Goal: Task Accomplishment & Management: Manage account settings

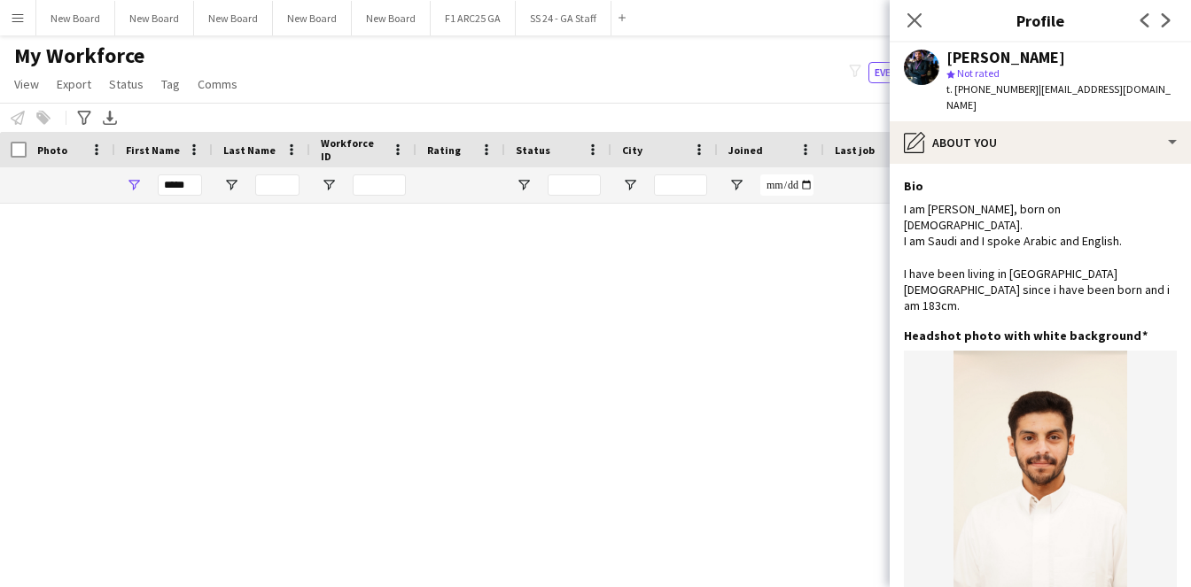
scroll to position [649, 0]
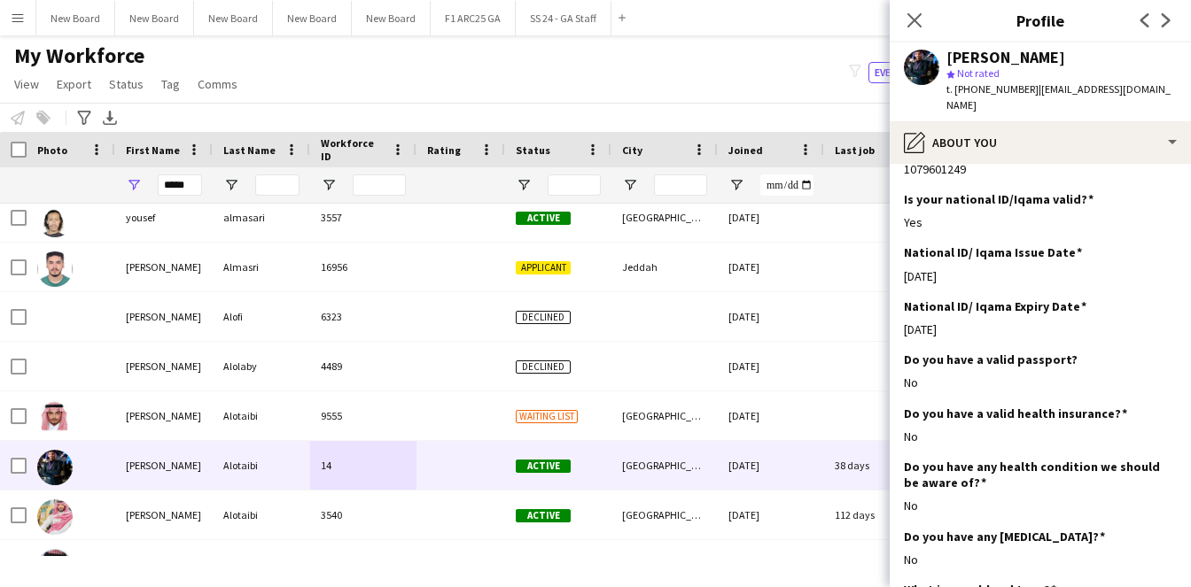
click at [930, 24] on div "Close pop-in" at bounding box center [915, 20] width 50 height 41
click at [915, 23] on icon "Close pop-in" at bounding box center [913, 20] width 17 height 17
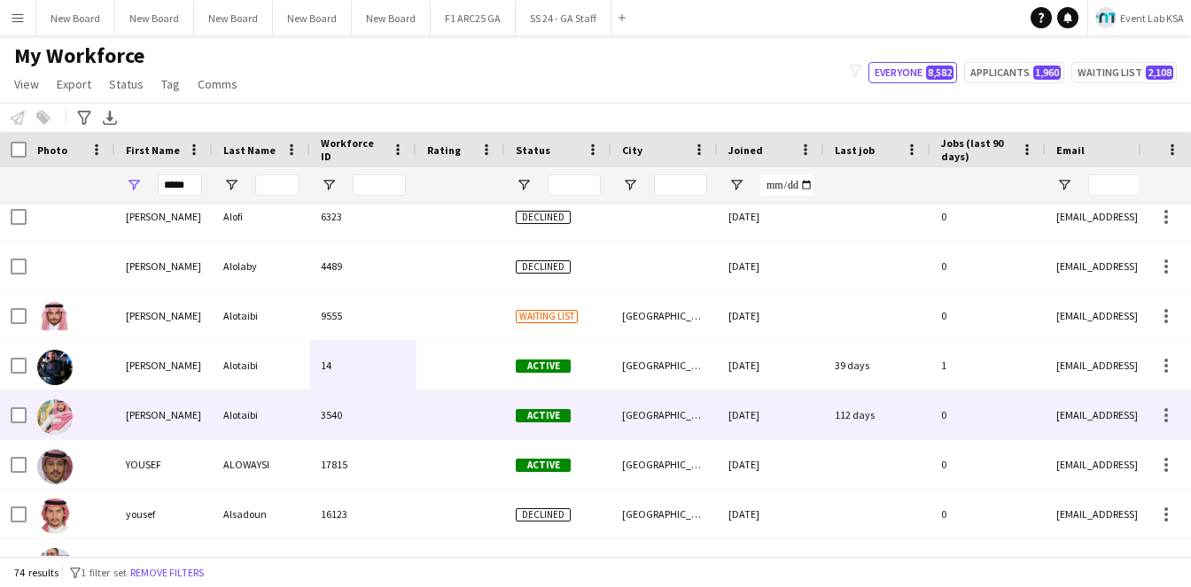
scroll to position [1450, 0]
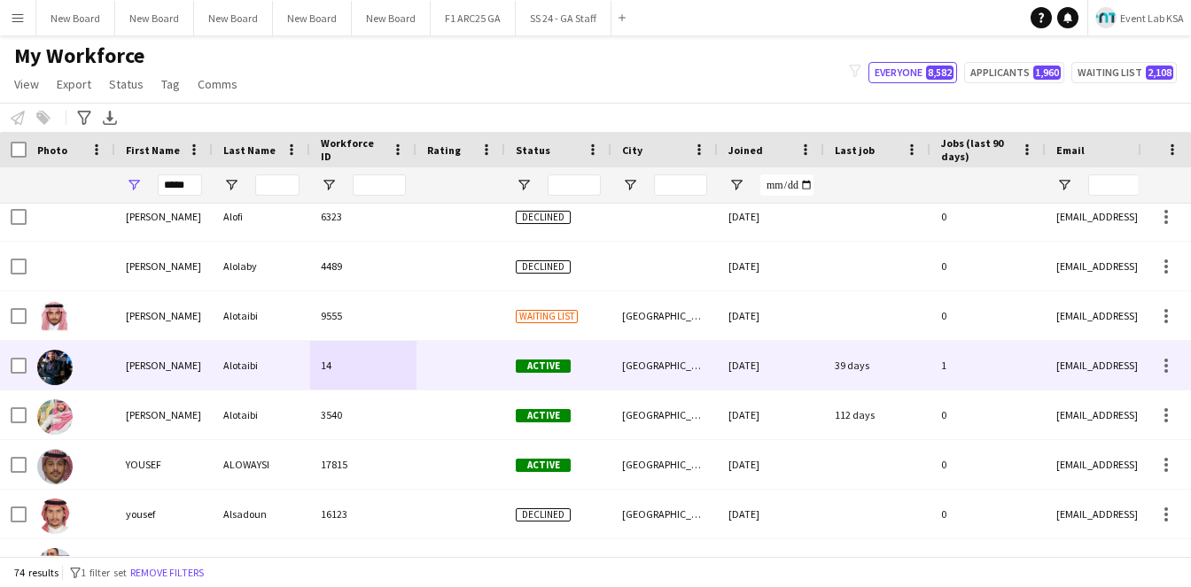
click at [119, 369] on div "[PERSON_NAME]" at bounding box center [163, 365] width 97 height 49
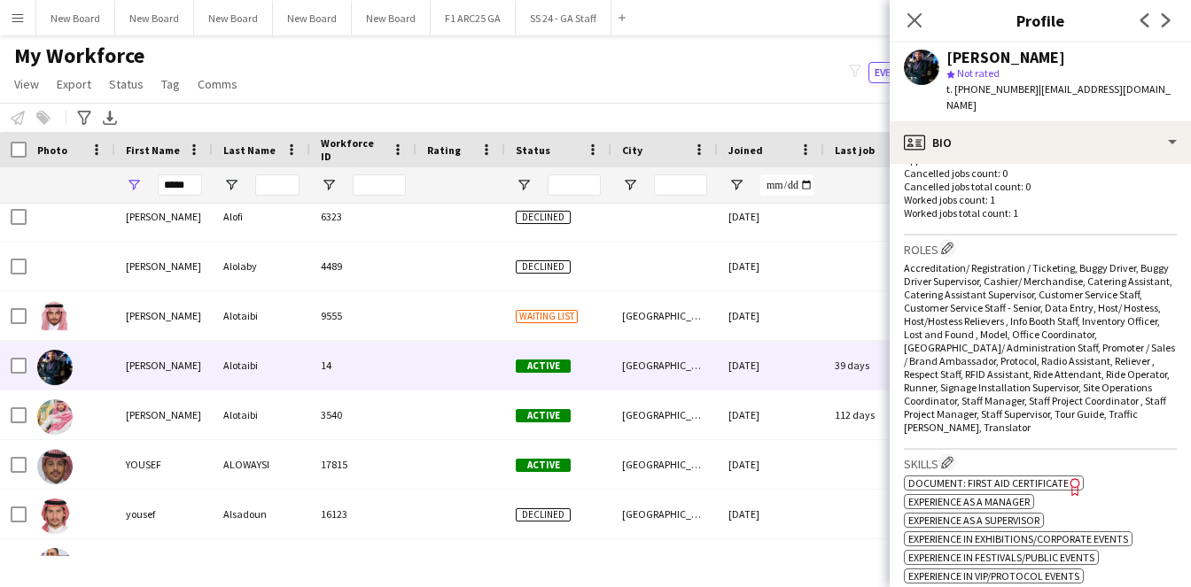
scroll to position [444, 0]
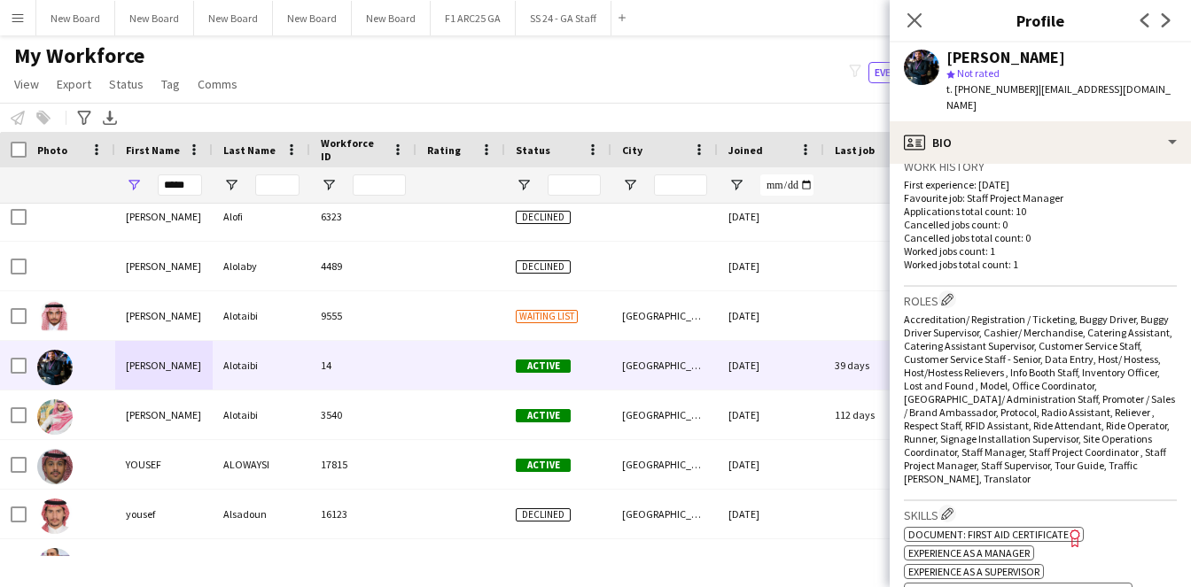
click at [1107, 313] on span "Accreditation/ Registration / Ticketing, Buggy Driver, Buggy Driver Supervisor,…" at bounding box center [1039, 399] width 271 height 173
drag, startPoint x: 1107, startPoint y: 306, endPoint x: 1094, endPoint y: 311, distance: 14.3
click at [1107, 313] on span "Accreditation/ Registration / Ticketing, Buggy Driver, Buggy Driver Supervisor,…" at bounding box center [1039, 399] width 271 height 173
click at [1101, 482] on div "Roles Edit crew company roles Accreditation/ Registration / Ticketing, Buggy Dr…" at bounding box center [1040, 394] width 273 height 214
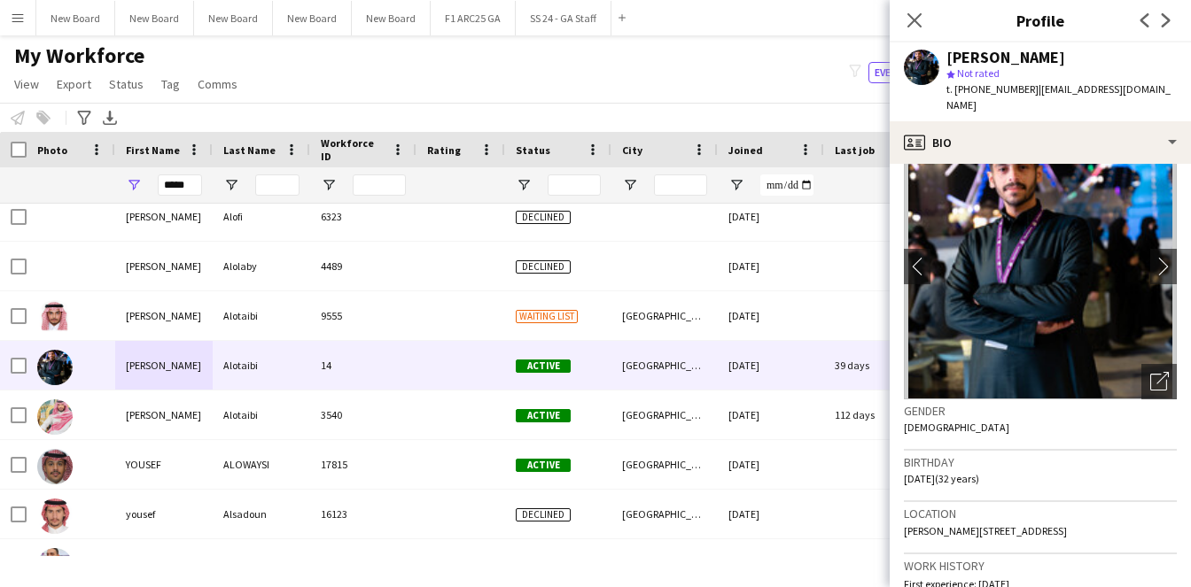
scroll to position [0, 0]
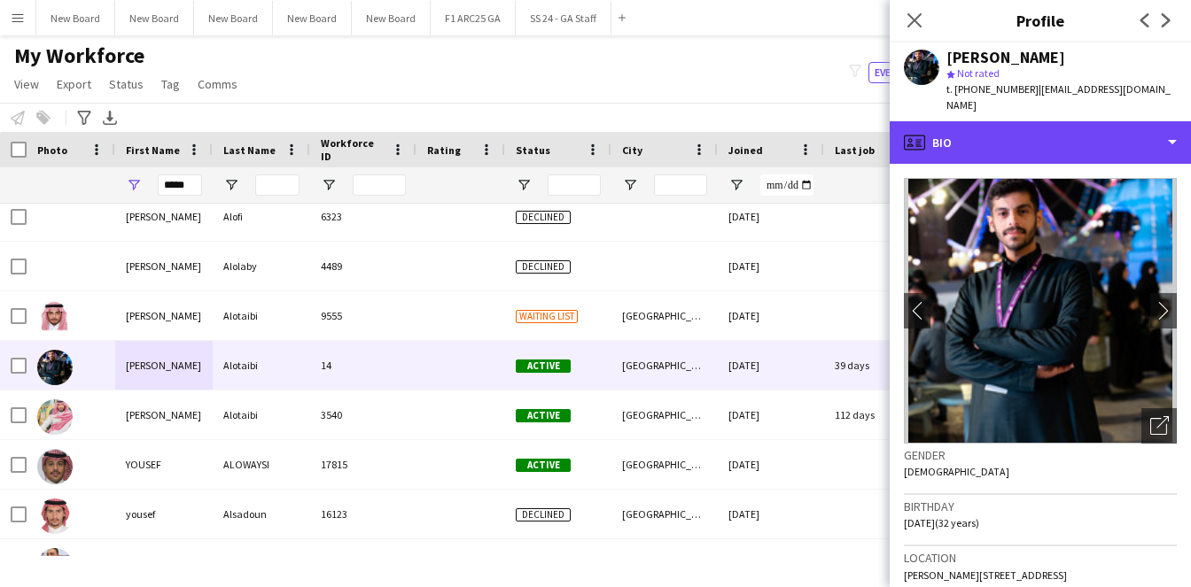
click at [1051, 140] on div "profile Bio" at bounding box center [1040, 142] width 301 height 43
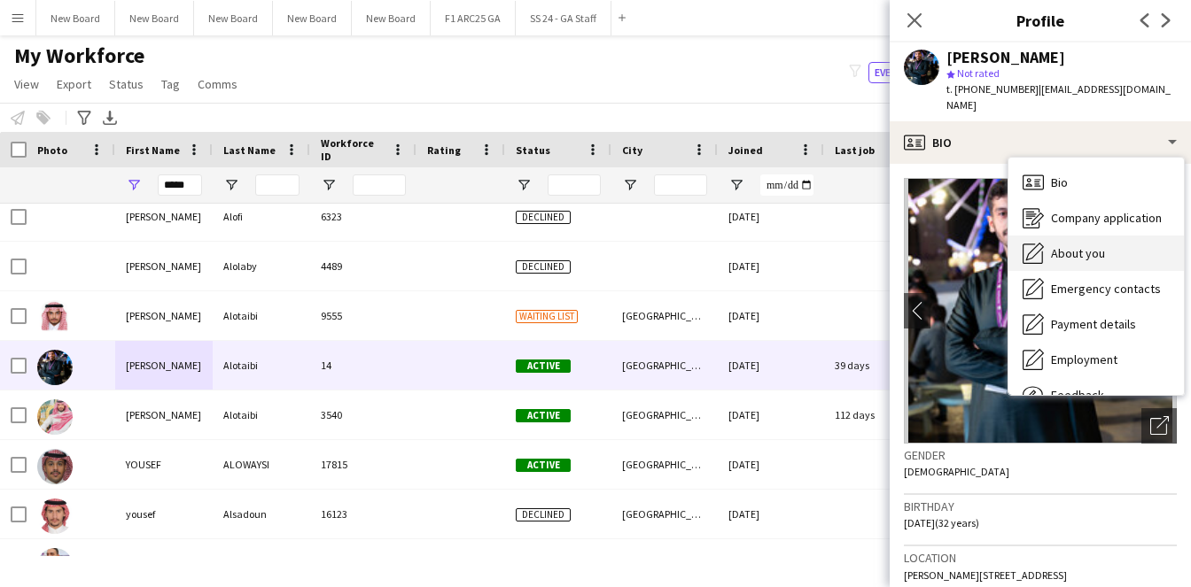
click at [1118, 236] on div "About you About you" at bounding box center [1095, 253] width 175 height 35
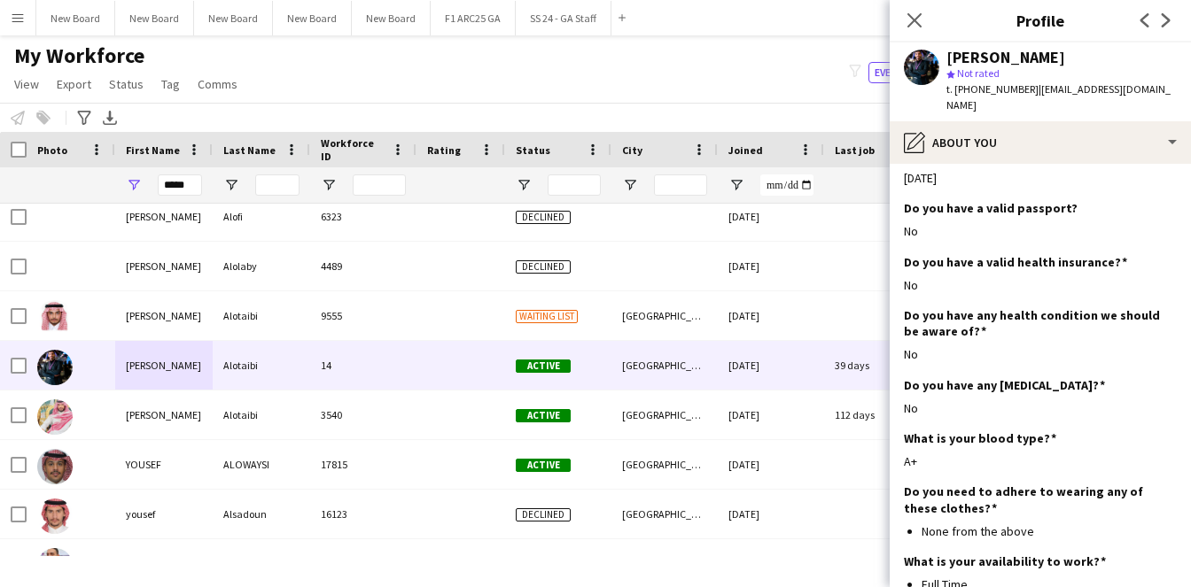
scroll to position [888, 0]
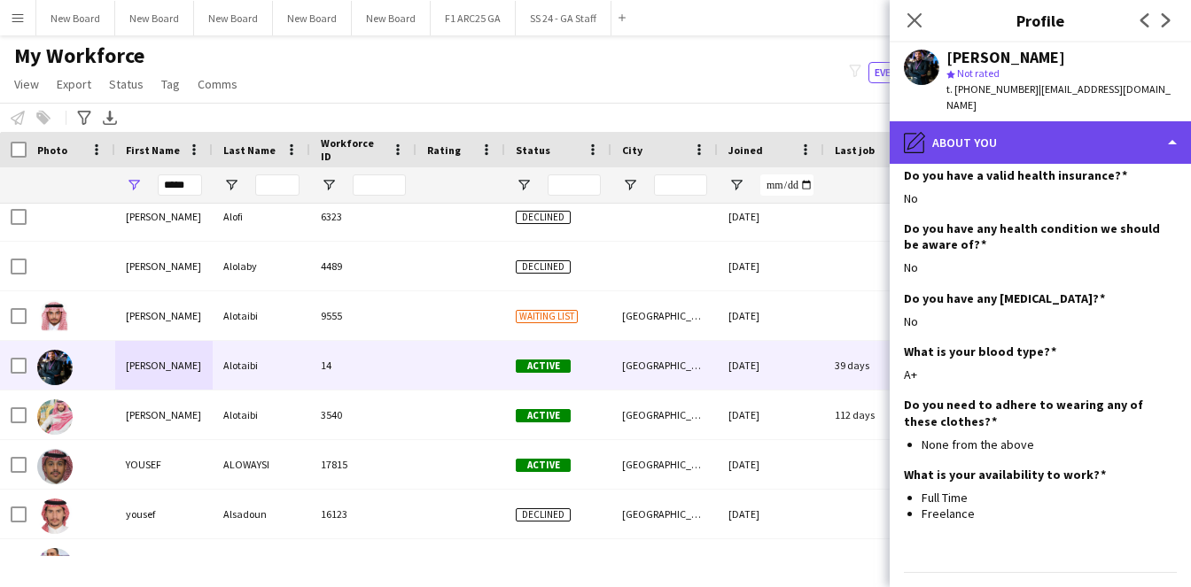
click at [1053, 135] on div "pencil4 About you" at bounding box center [1040, 142] width 301 height 43
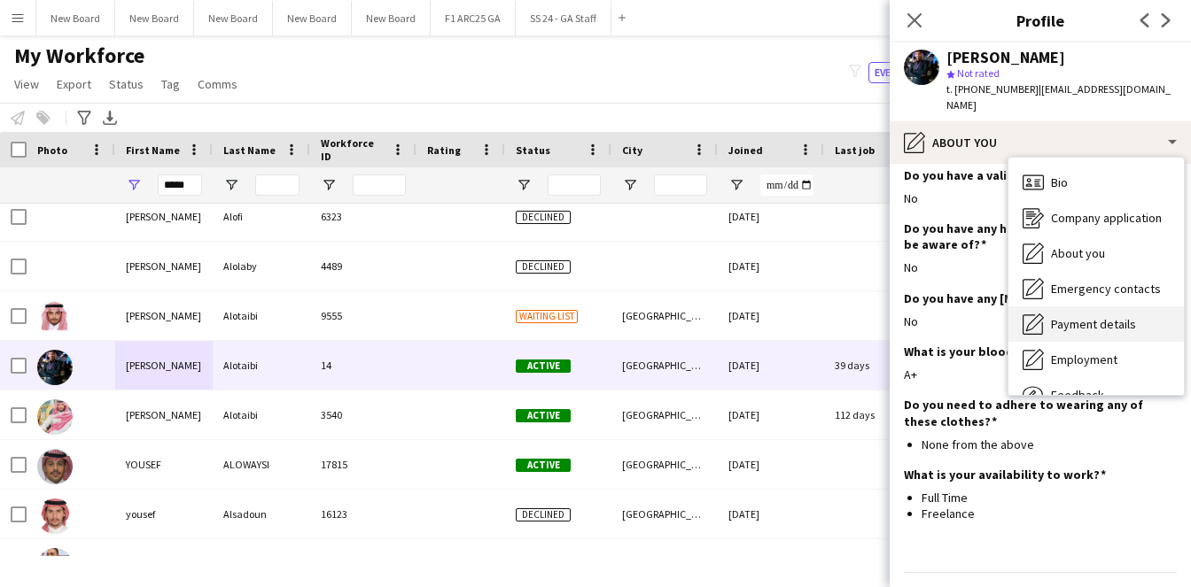
click at [1115, 316] on span "Payment details" at bounding box center [1093, 324] width 85 height 16
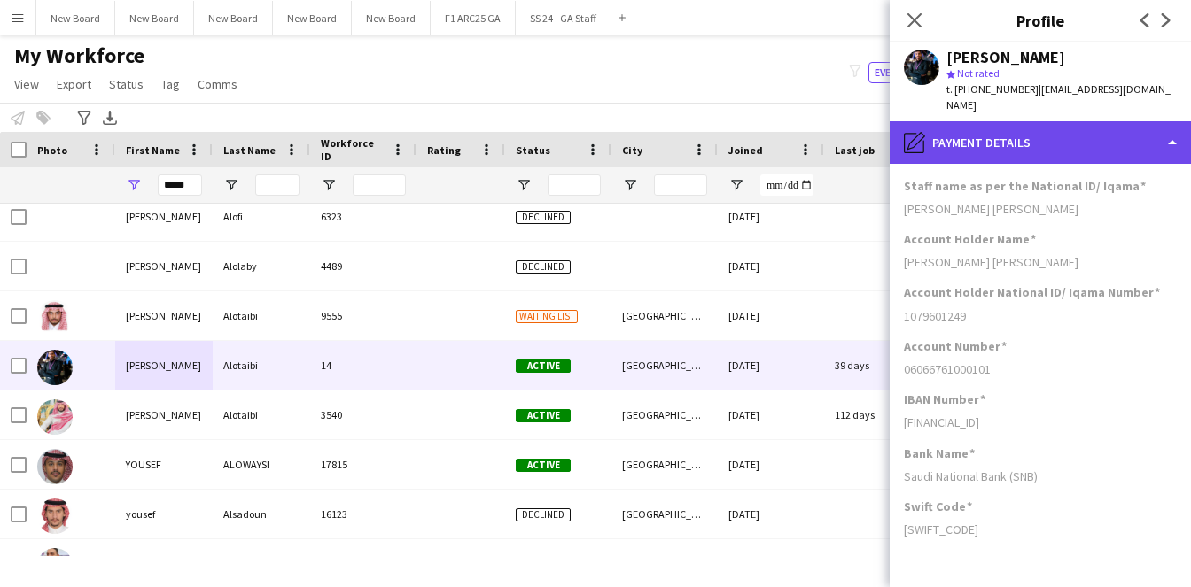
click at [1034, 132] on div "pencil4 Payment details" at bounding box center [1040, 142] width 301 height 43
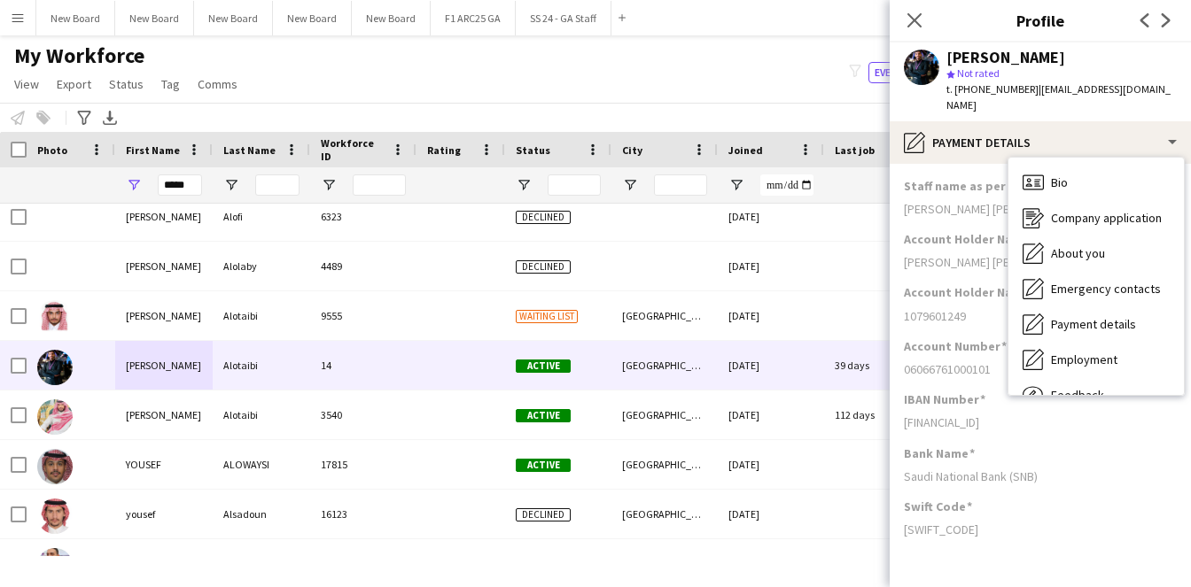
click at [1099, 316] on span "Payment details" at bounding box center [1093, 324] width 85 height 16
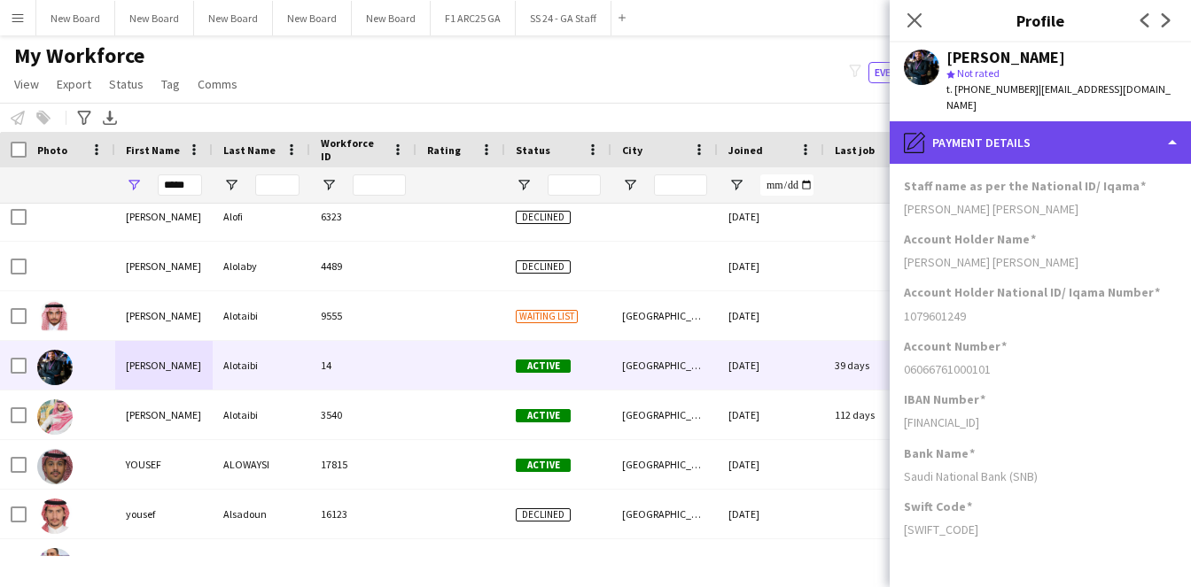
click at [989, 121] on div "pencil4 Payment details" at bounding box center [1040, 142] width 301 height 43
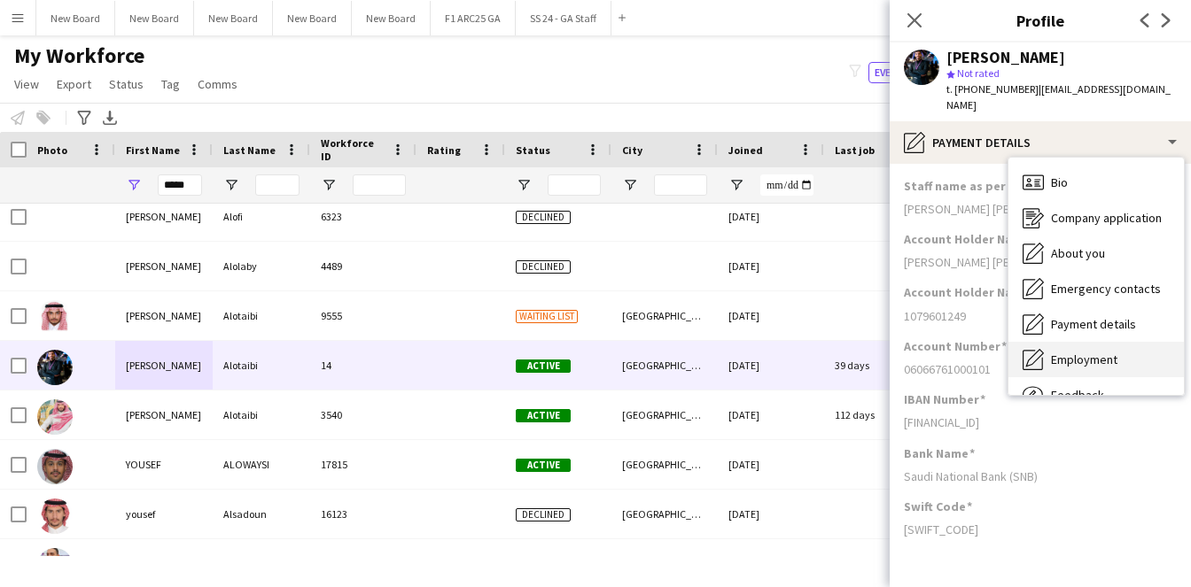
click at [1073, 352] on span "Employment" at bounding box center [1084, 360] width 66 height 16
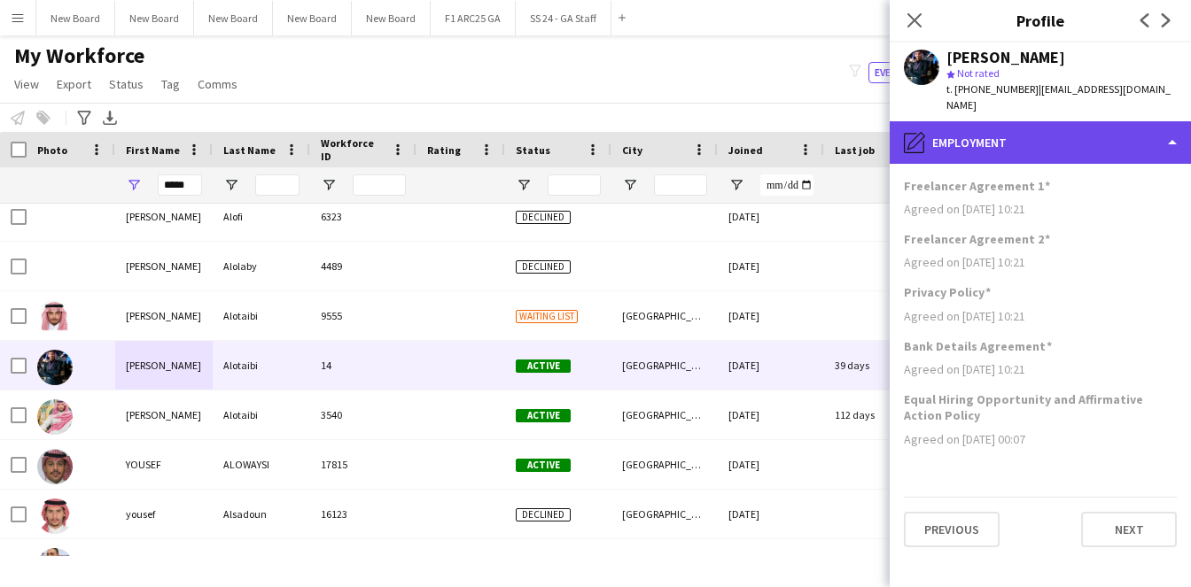
click at [994, 128] on div "pencil4 Employment" at bounding box center [1040, 142] width 301 height 43
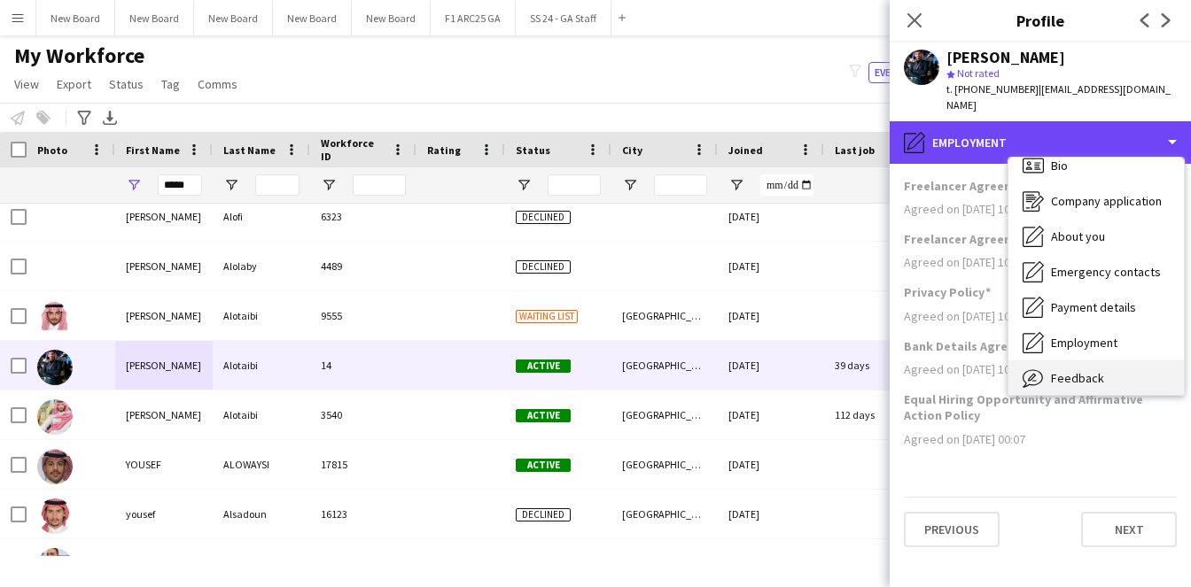
scroll to position [25, 0]
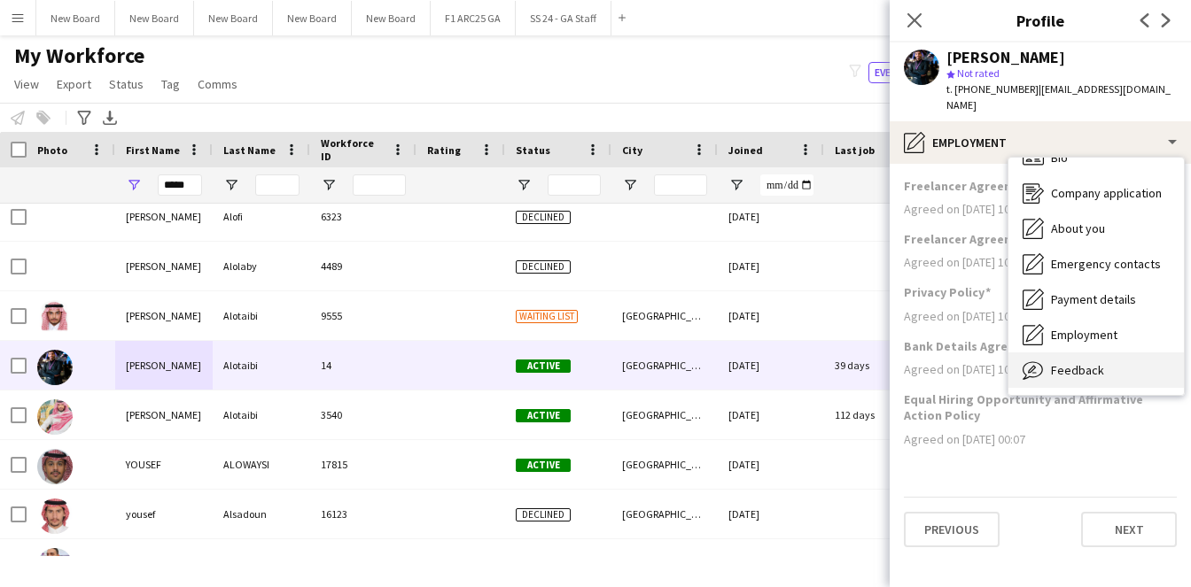
click at [1079, 362] on span "Feedback" at bounding box center [1077, 370] width 53 height 16
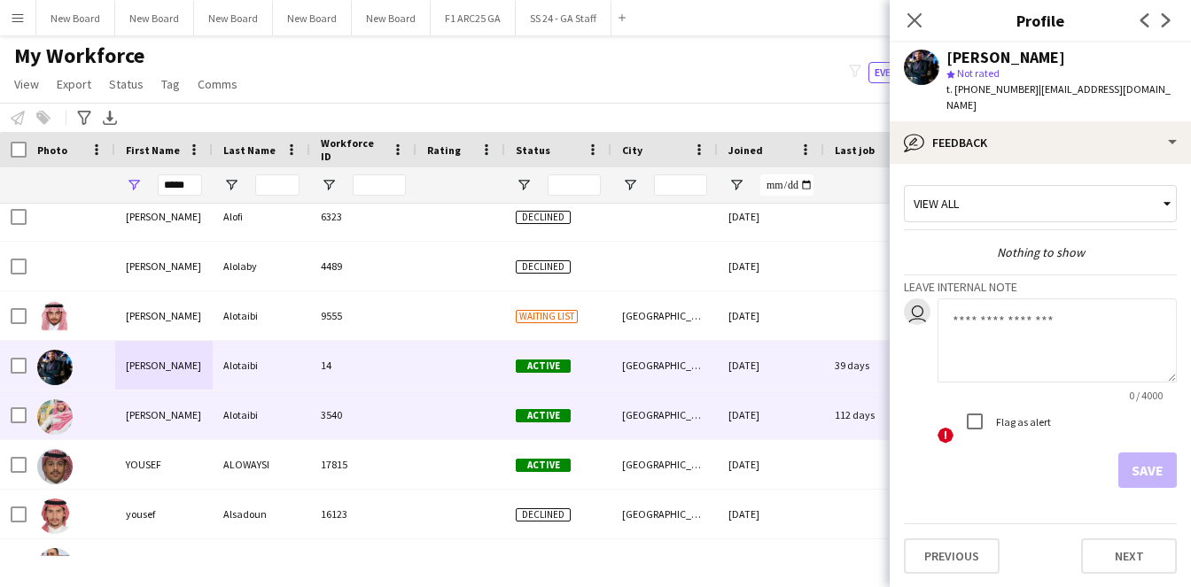
scroll to position [1548, 0]
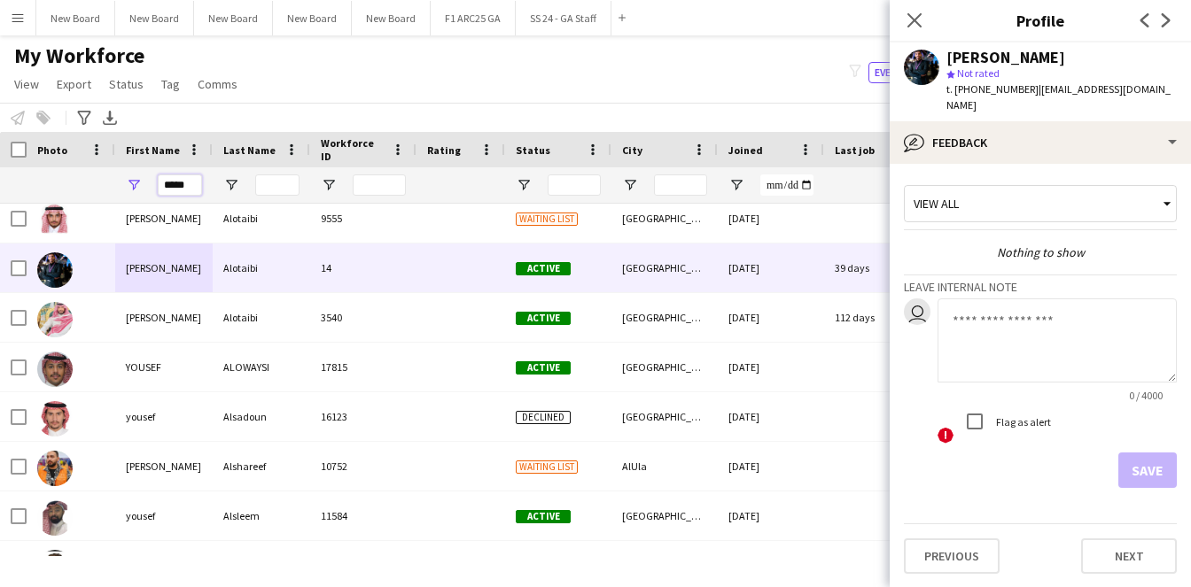
drag, startPoint x: 195, startPoint y: 188, endPoint x: 0, endPoint y: 172, distance: 195.6
click at [27, 174] on div "*****" at bounding box center [1182, 184] width 2364 height 35
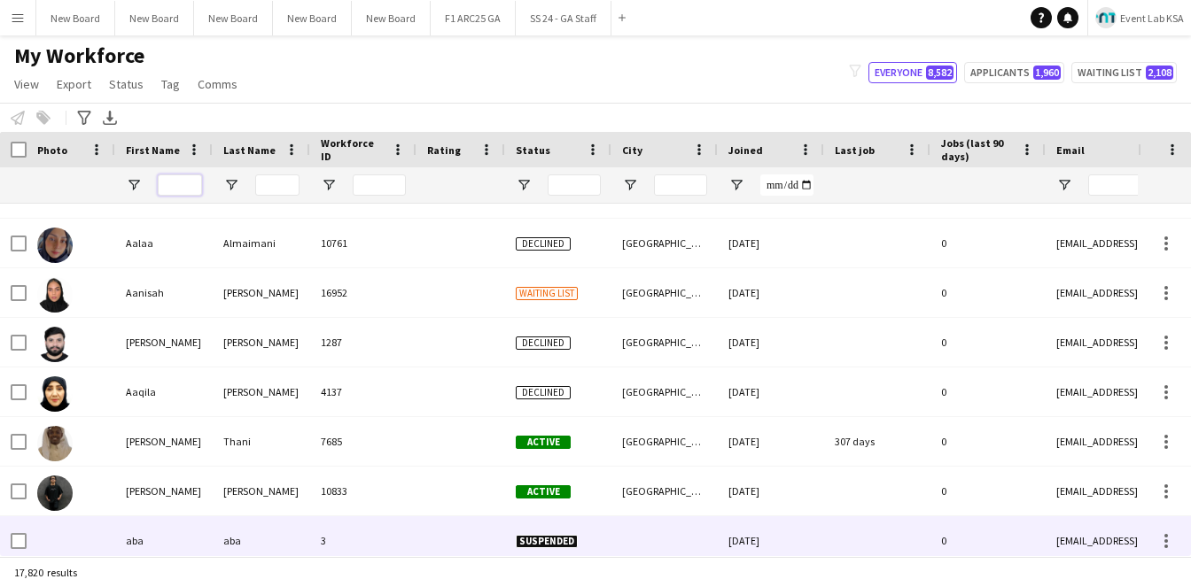
scroll to position [0, 0]
